Goal: Navigation & Orientation: Find specific page/section

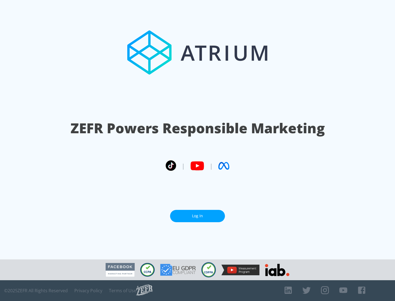
click at [197, 216] on link "Log In" at bounding box center [197, 216] width 55 height 12
